Goal: Task Accomplishment & Management: Use online tool/utility

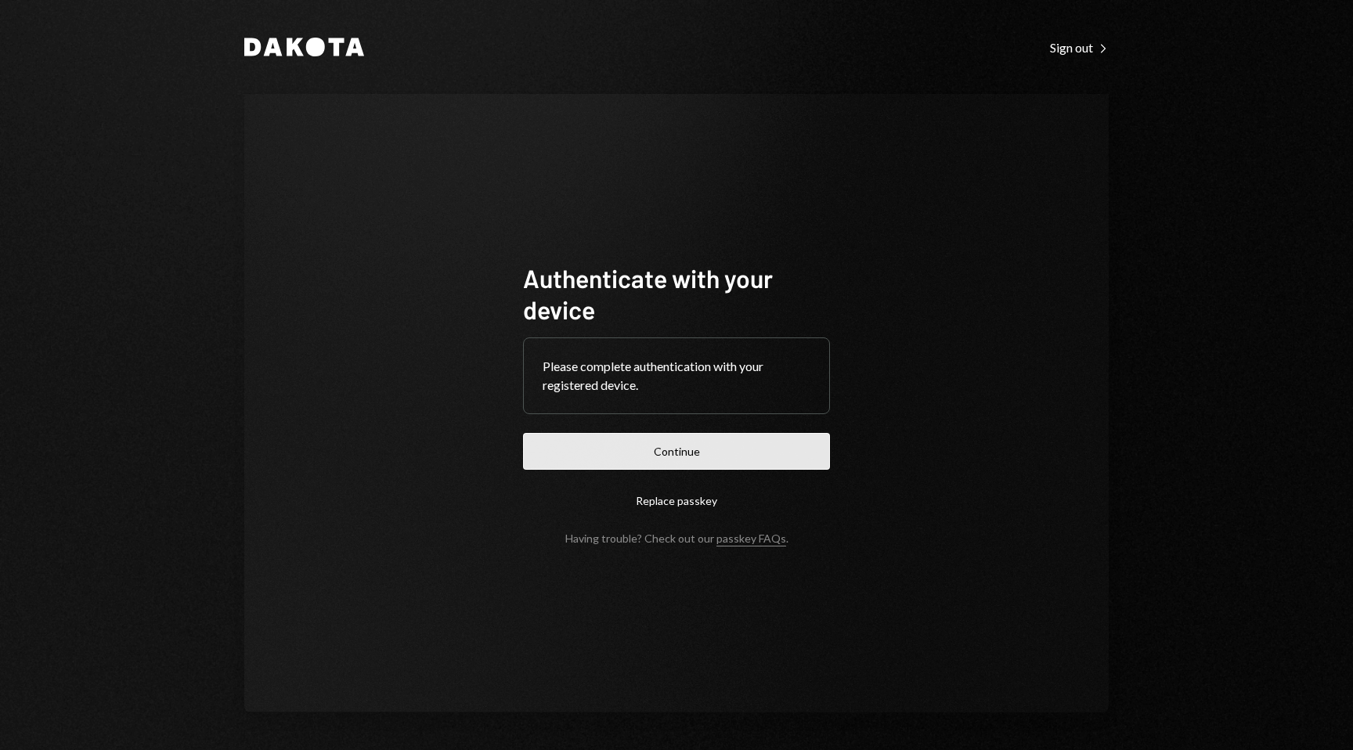
click at [699, 451] on button "Continue" at bounding box center [676, 451] width 307 height 37
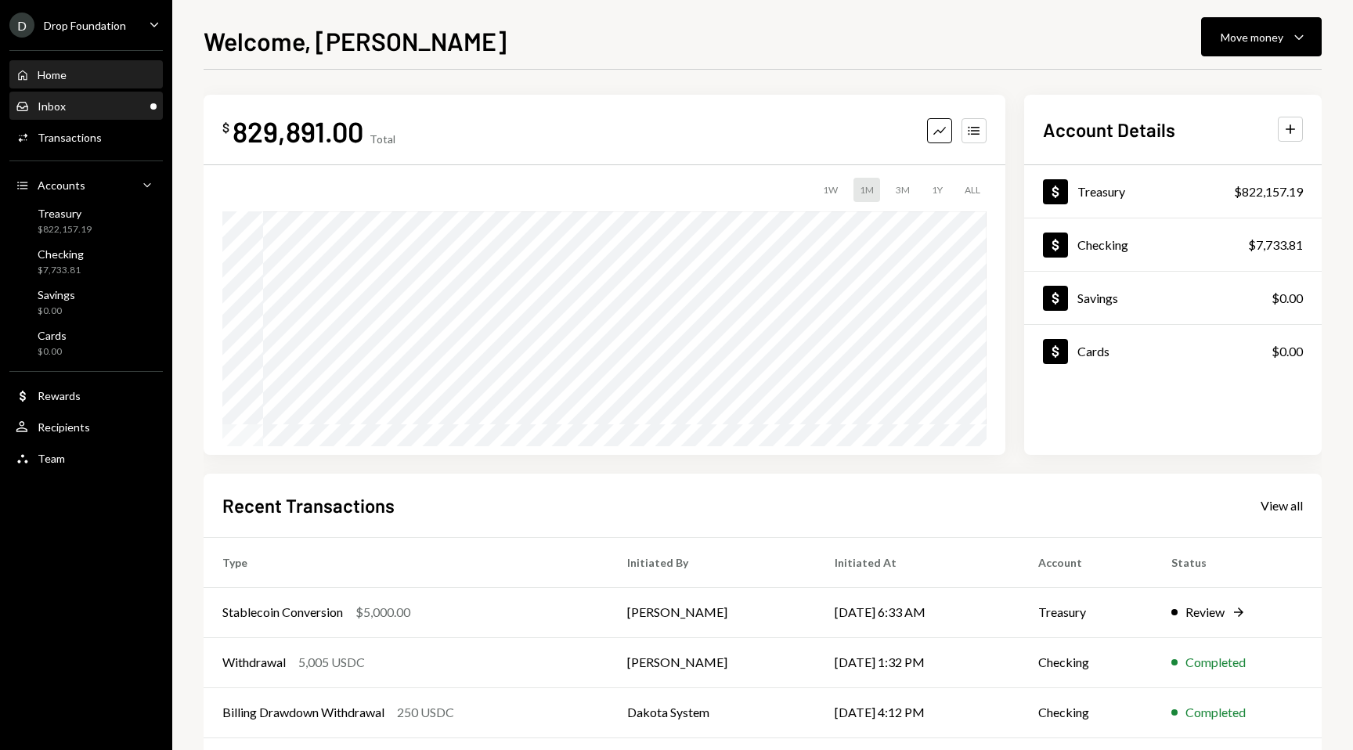
click at [85, 108] on div "Inbox Inbox" at bounding box center [86, 106] width 141 height 14
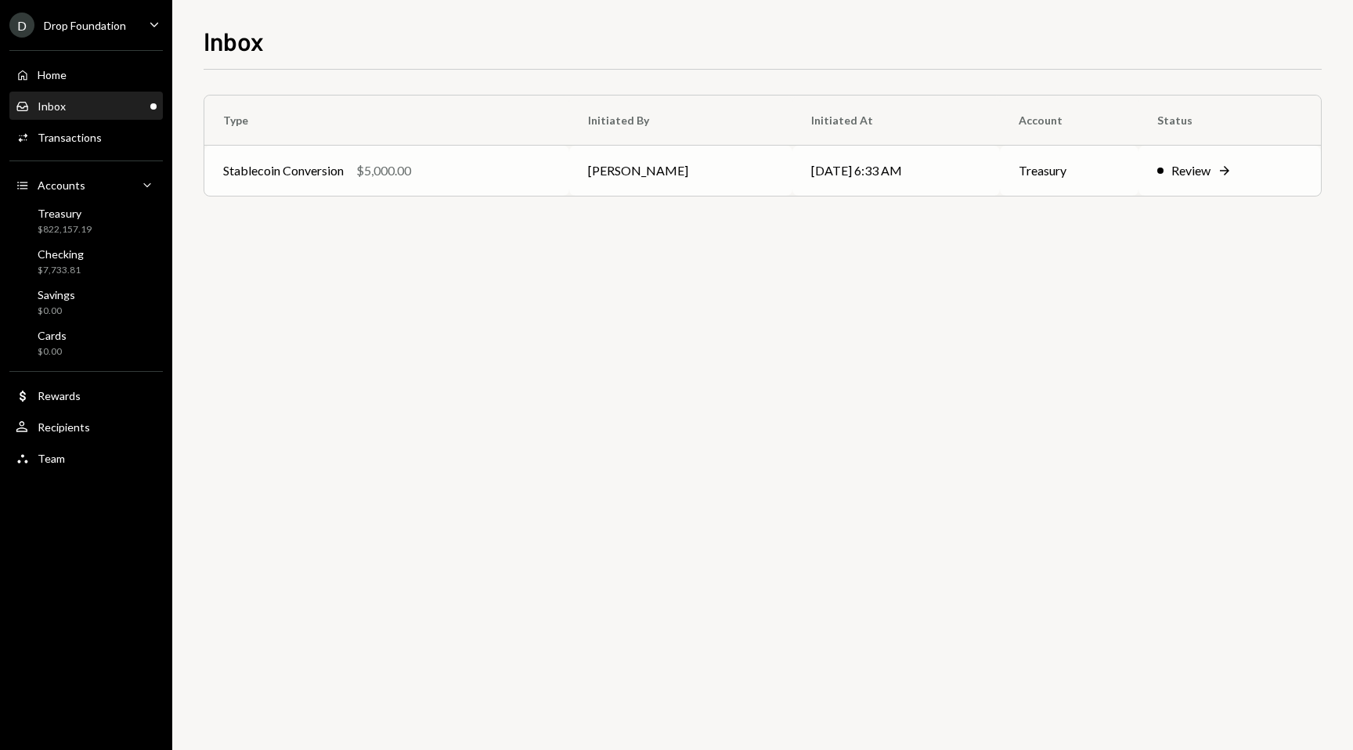
click at [1208, 174] on div "Review" at bounding box center [1190, 170] width 39 height 19
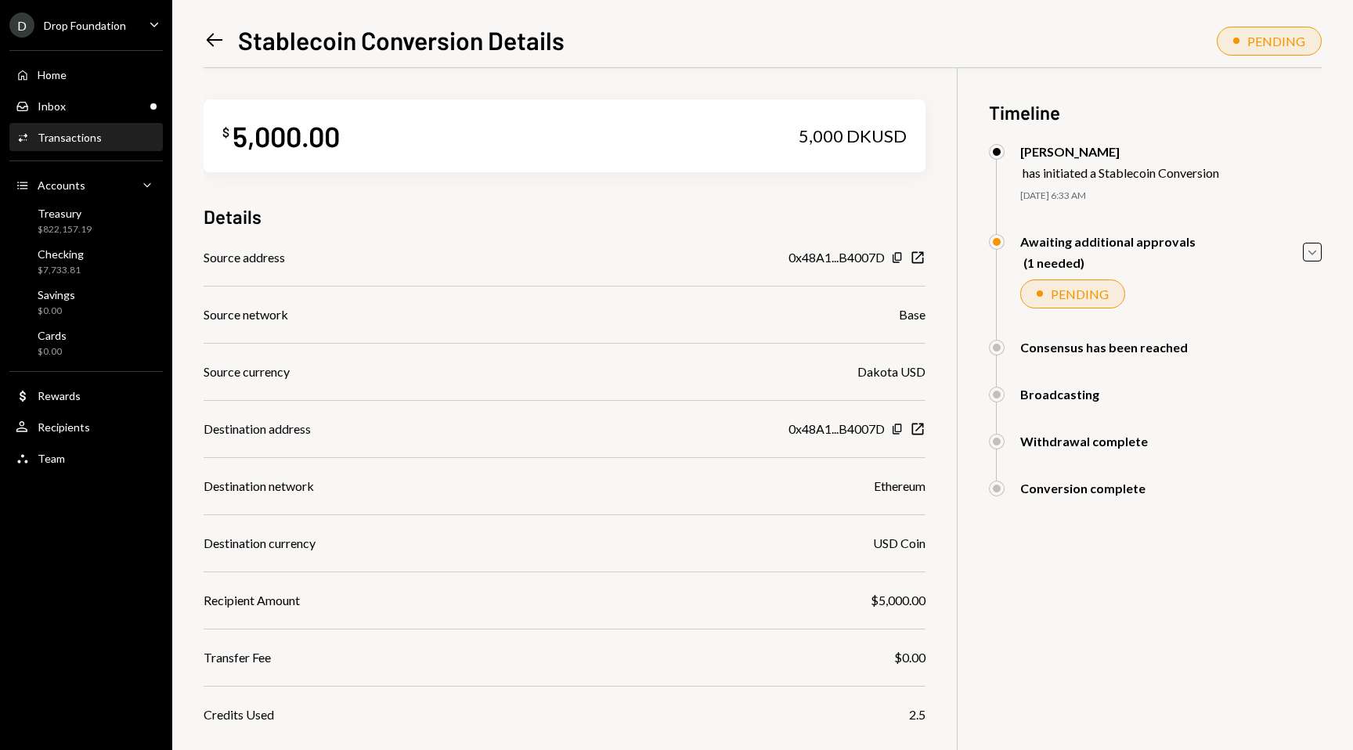
scroll to position [111, 0]
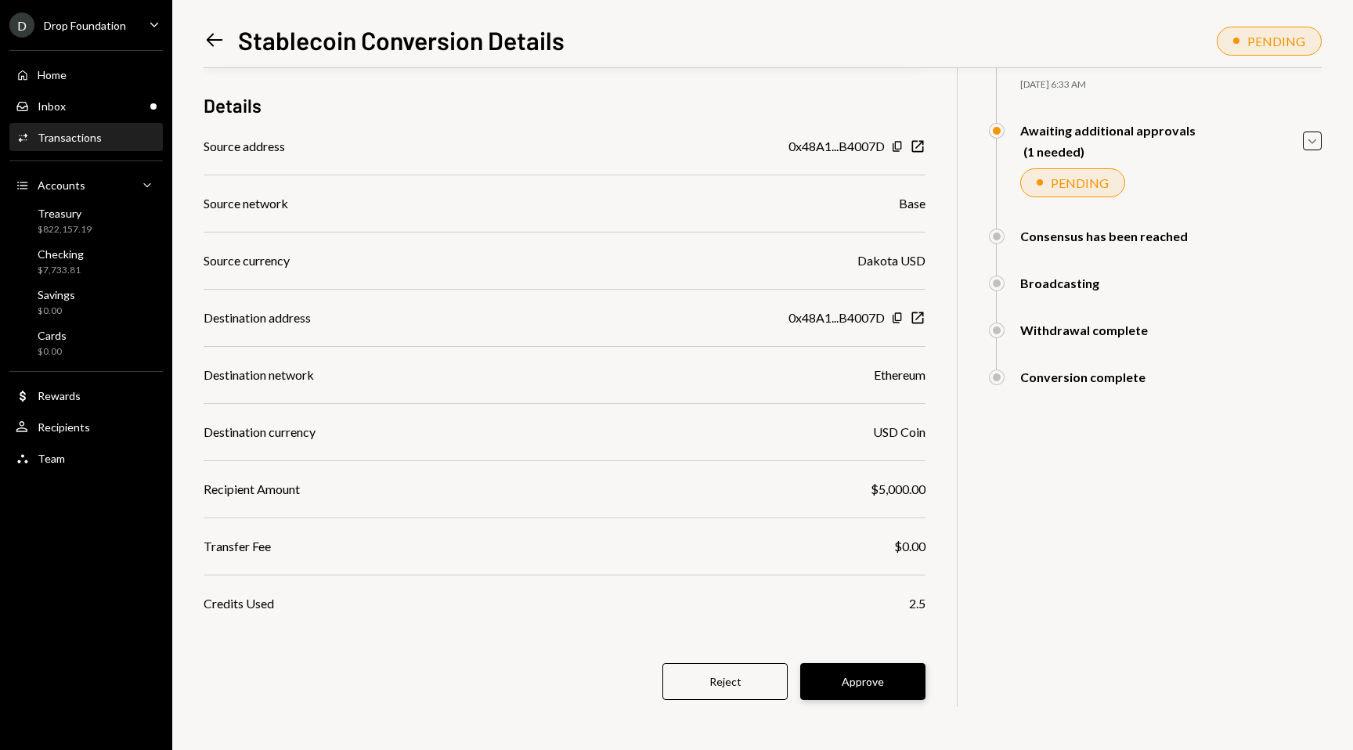
click at [861, 693] on button "Approve" at bounding box center [862, 681] width 125 height 37
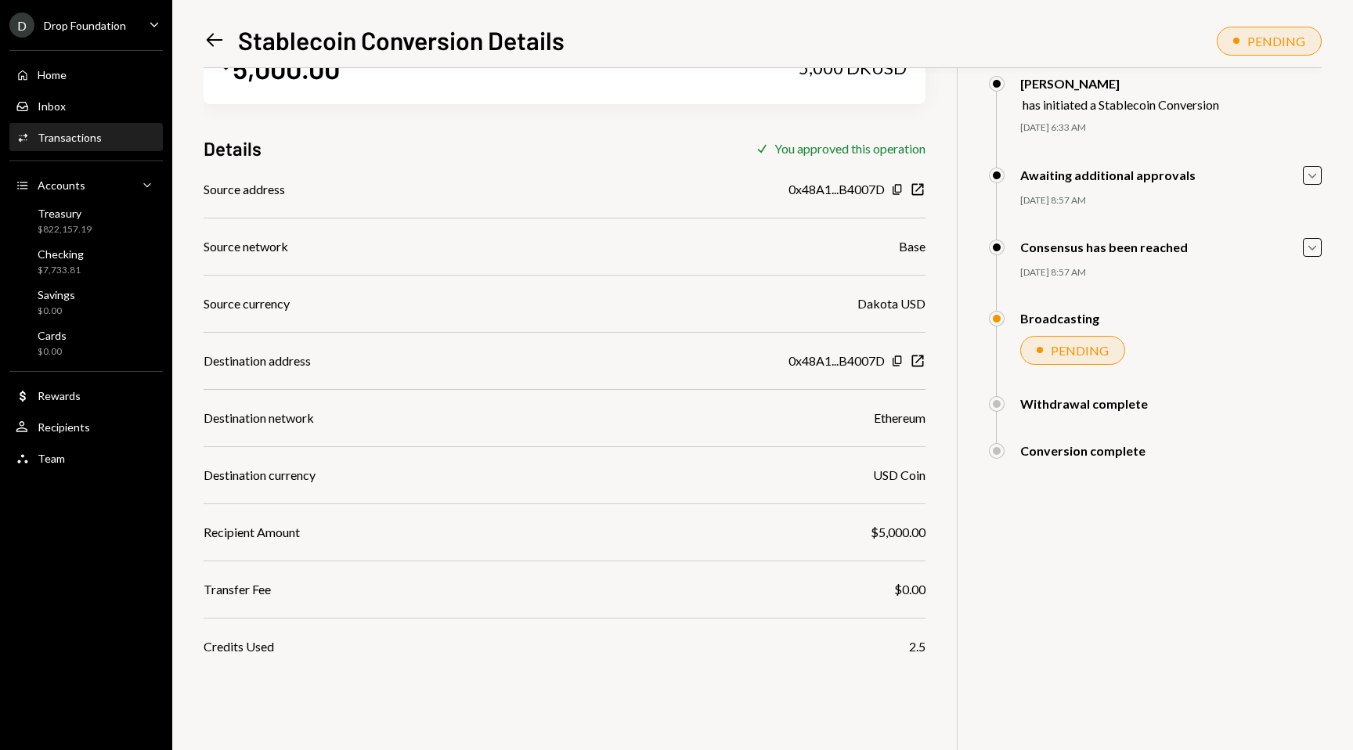
scroll to position [88, 0]
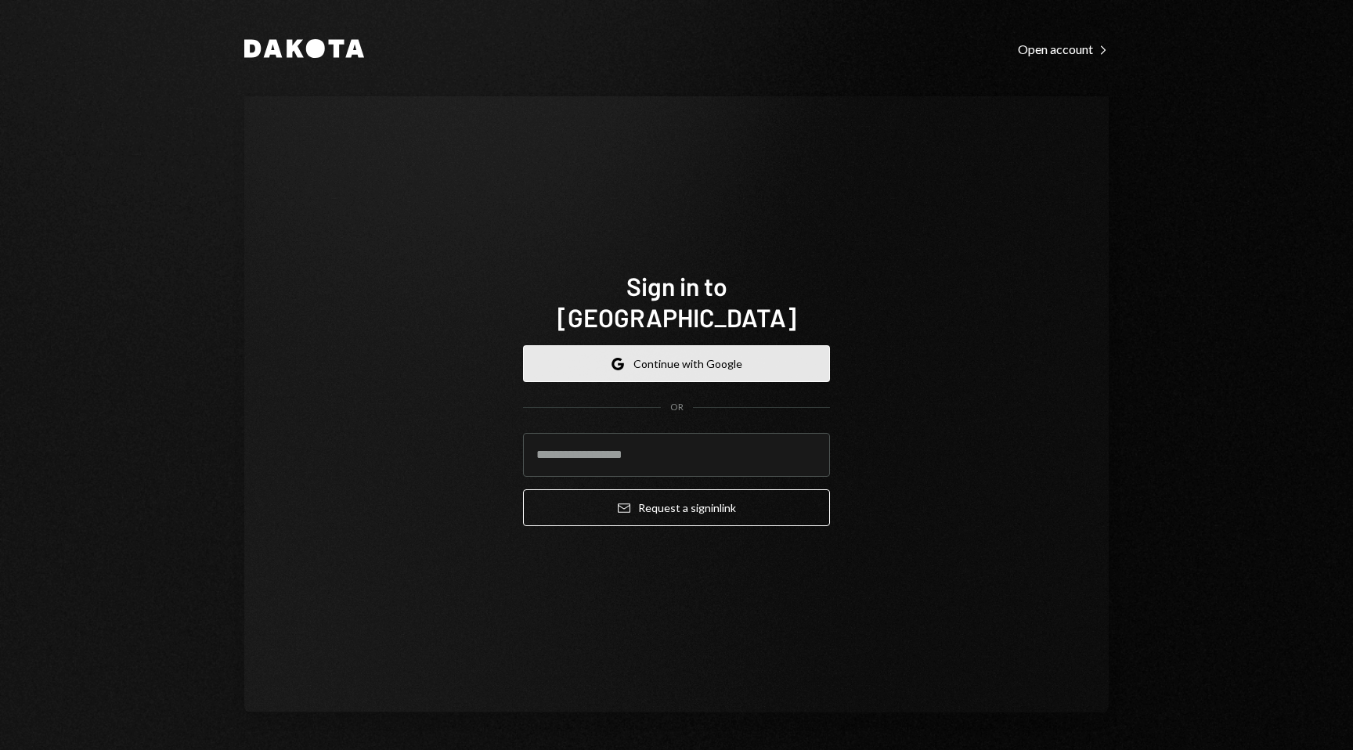
click at [682, 348] on button "Google Continue with Google" at bounding box center [676, 363] width 307 height 37
click at [769, 345] on button "Google Continue with Google" at bounding box center [676, 363] width 307 height 37
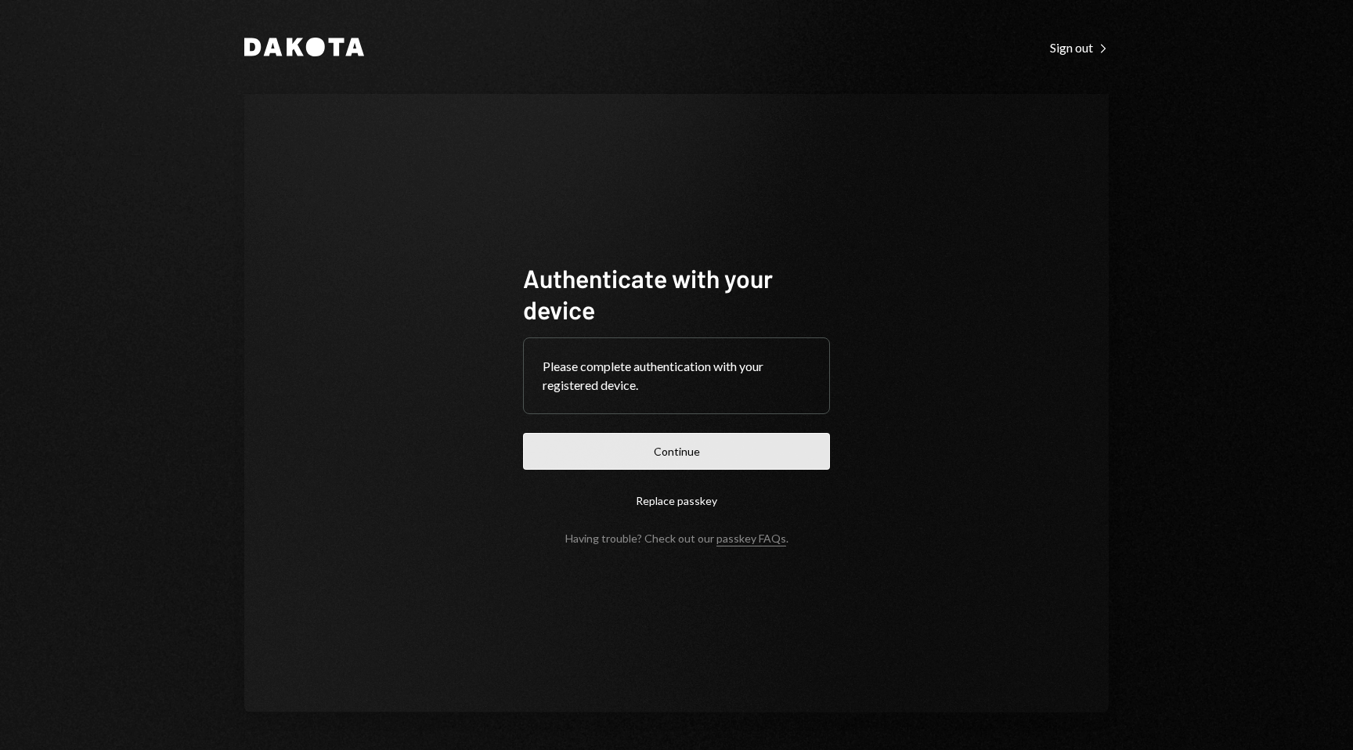
click at [769, 449] on button "Continue" at bounding box center [676, 451] width 307 height 37
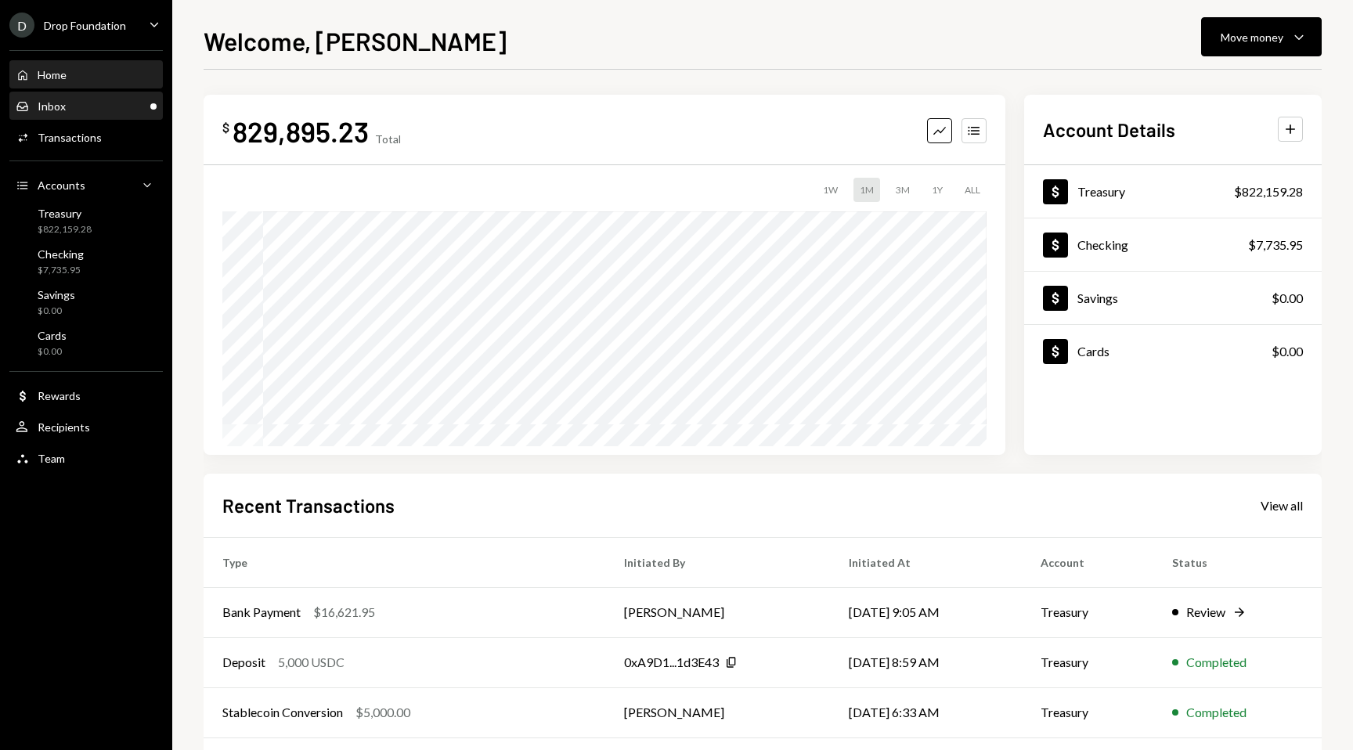
click at [141, 112] on div "Inbox Inbox" at bounding box center [86, 106] width 141 height 14
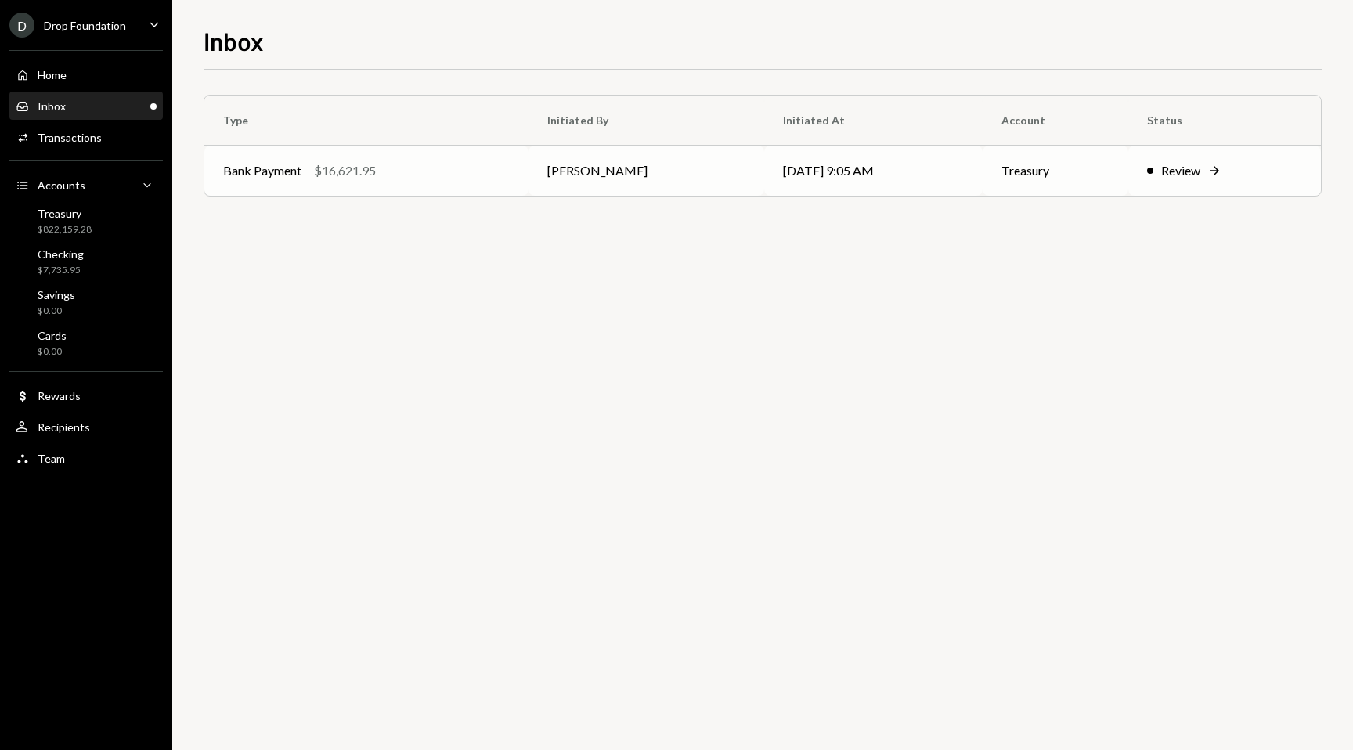
click at [1185, 168] on div "Review" at bounding box center [1180, 170] width 39 height 19
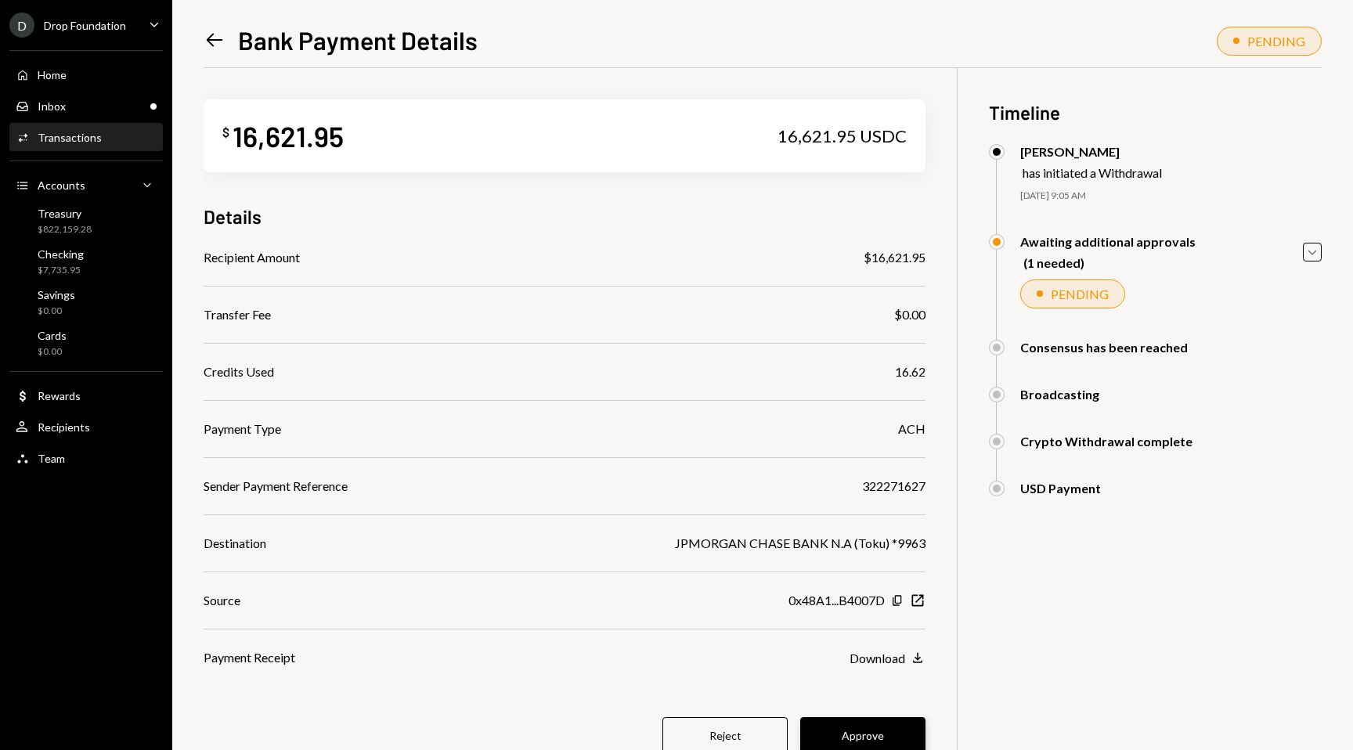
click at [852, 729] on button "Approve" at bounding box center [862, 735] width 125 height 37
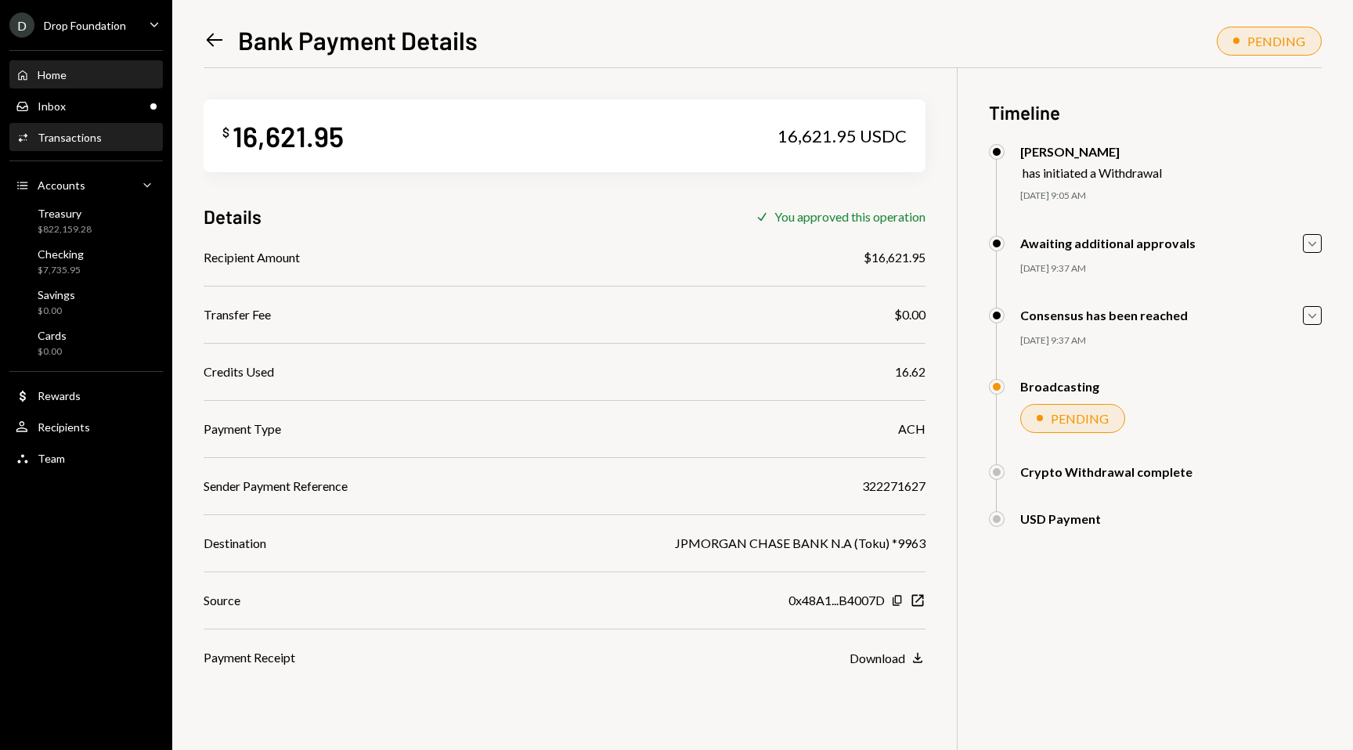
click at [110, 75] on div "Home Home" at bounding box center [86, 75] width 141 height 14
